Goal: Information Seeking & Learning: Find specific fact

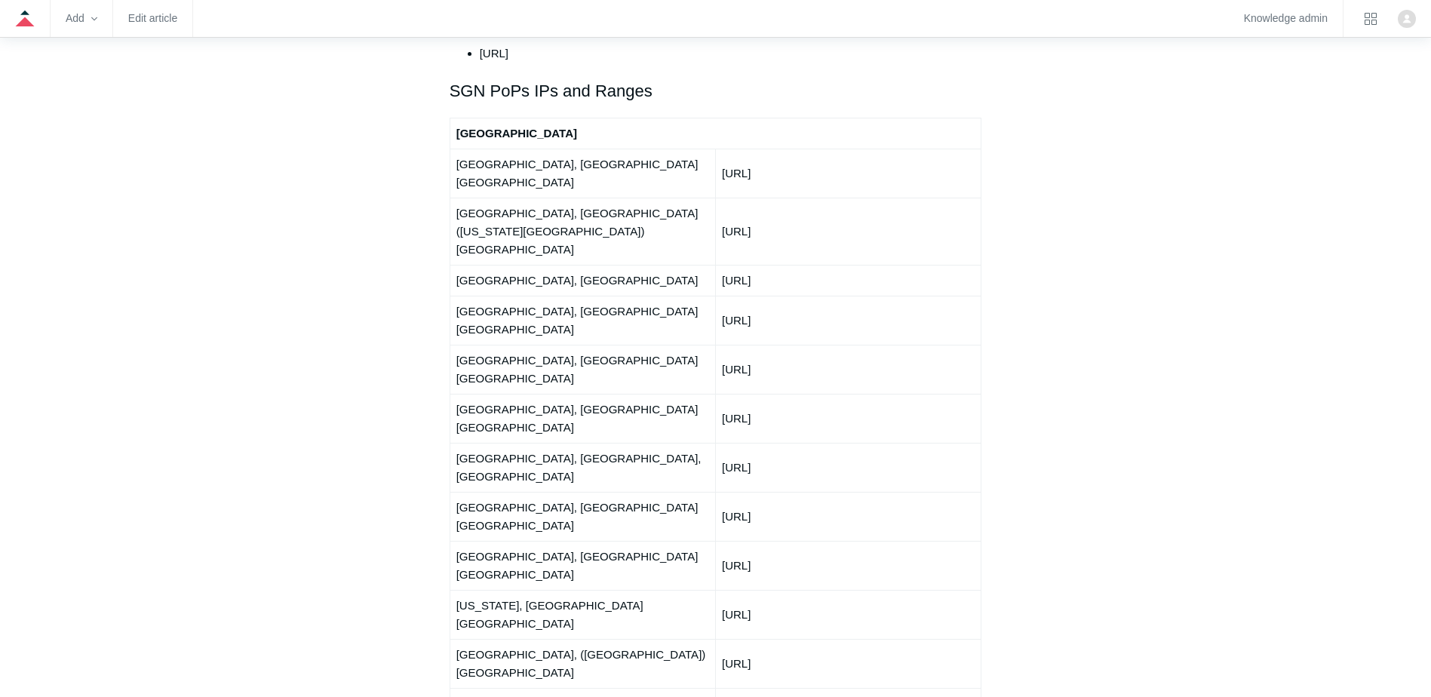
scroll to position [1762, 0]
